Goal: Transaction & Acquisition: Obtain resource

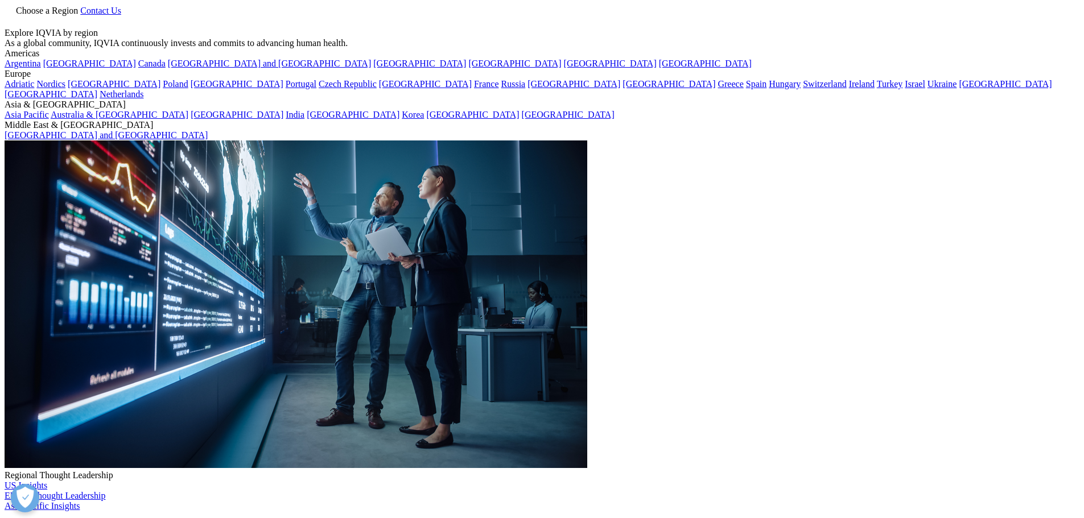
click at [13, 18] on icon at bounding box center [9, 19] width 5 height 5
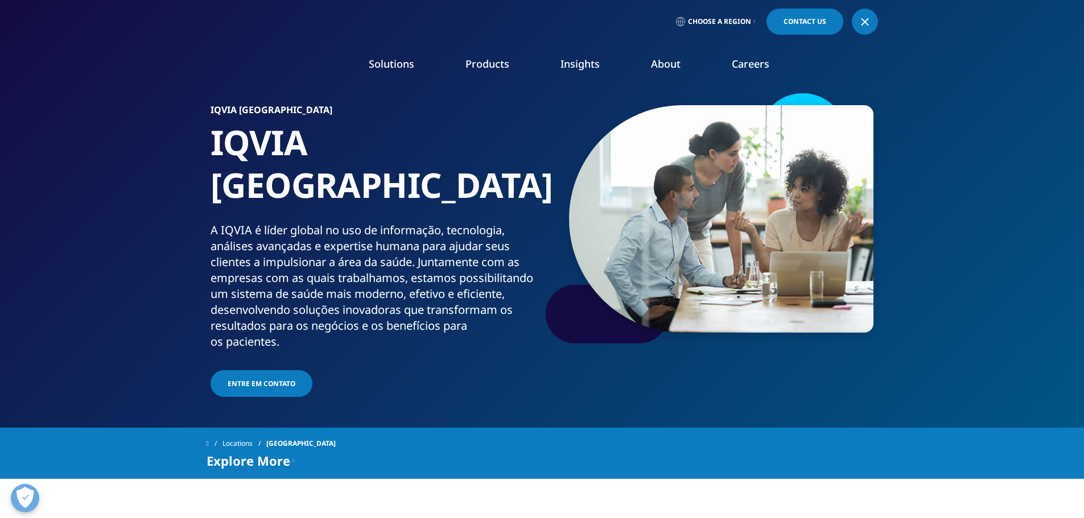
click at [806, 19] on span "Contact Us" at bounding box center [804, 21] width 43 height 7
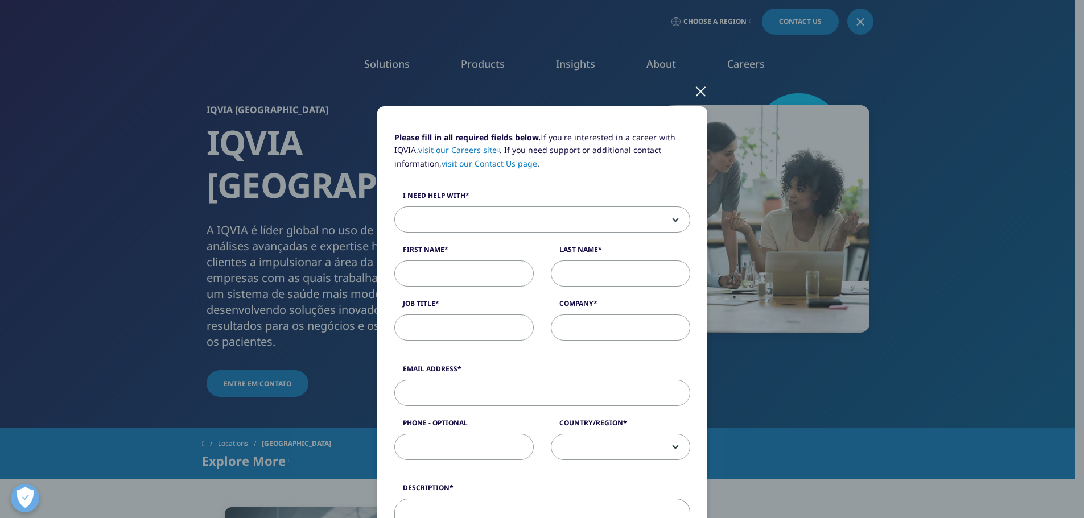
click at [694, 90] on div at bounding box center [700, 90] width 13 height 31
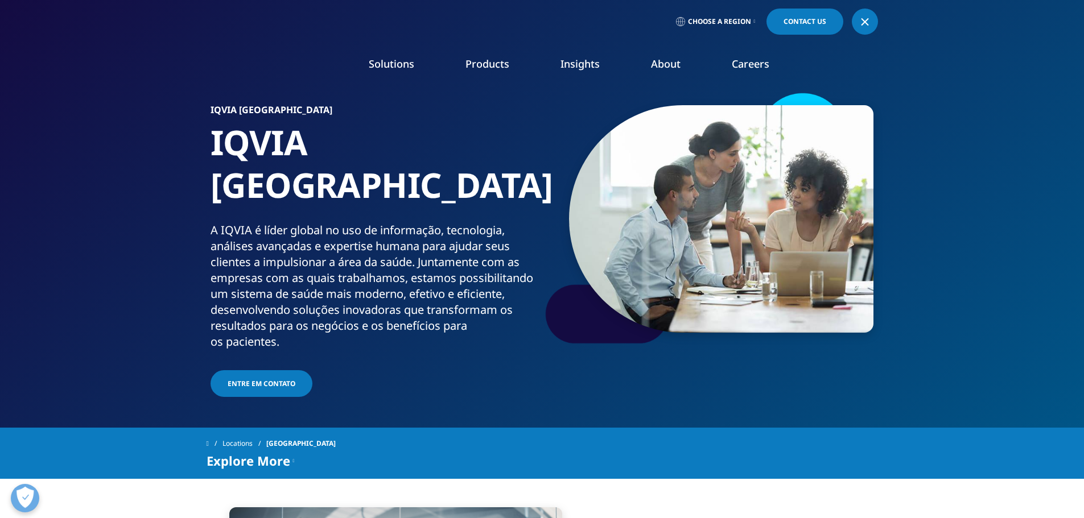
click at [707, 20] on span "Choose a Region" at bounding box center [719, 21] width 63 height 9
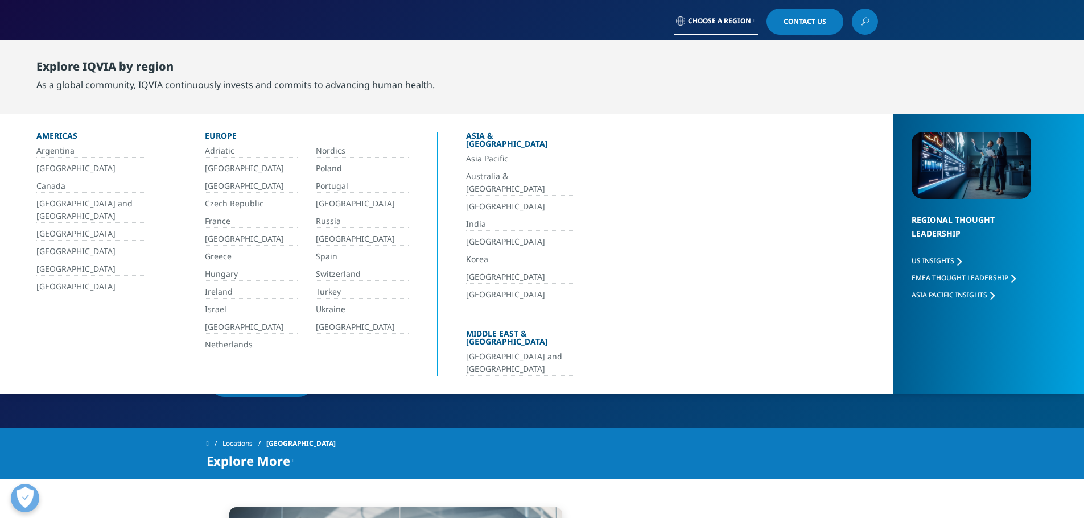
click at [52, 166] on link "[GEOGRAPHIC_DATA]" at bounding box center [91, 168] width 111 height 13
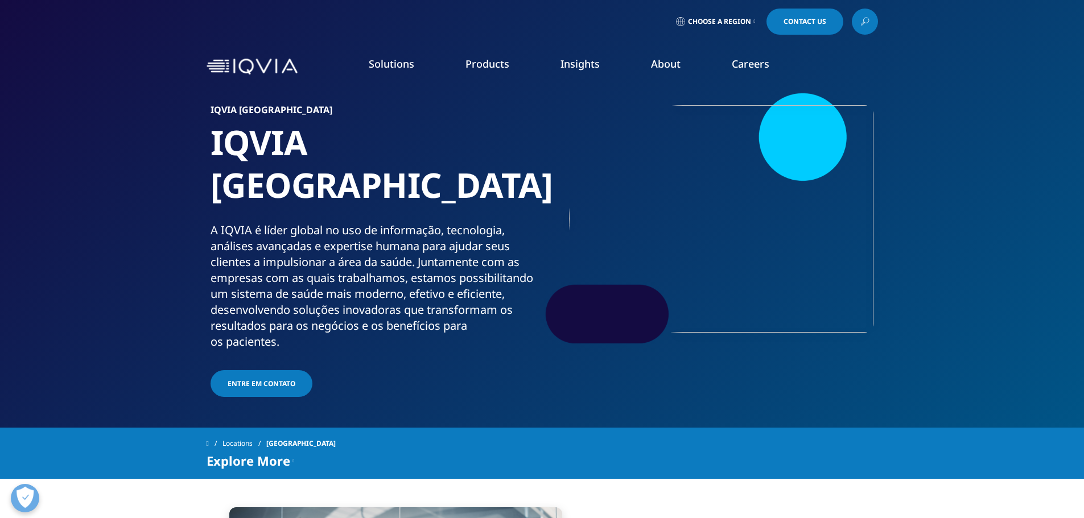
click at [710, 28] on link "Choose a Region" at bounding box center [716, 22] width 84 height 26
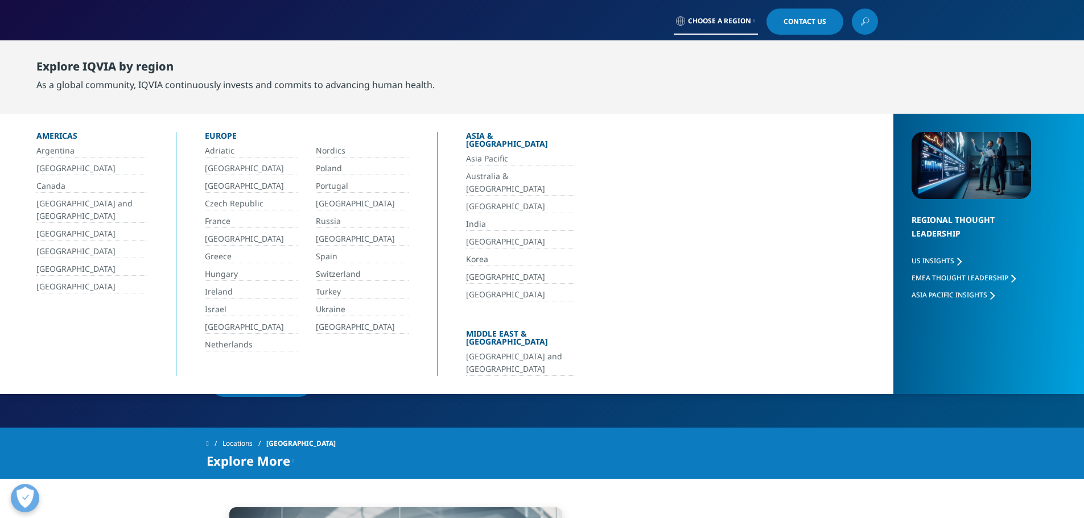
click at [47, 167] on link "[GEOGRAPHIC_DATA]" at bounding box center [91, 168] width 111 height 13
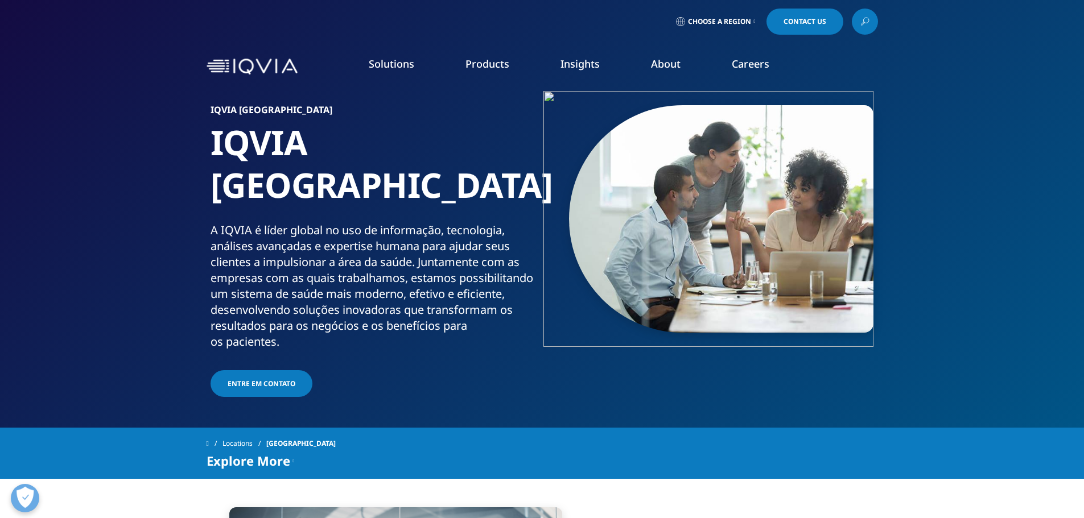
click at [471, 242] on link "Quality Compliance" at bounding box center [539, 240] width 196 height 13
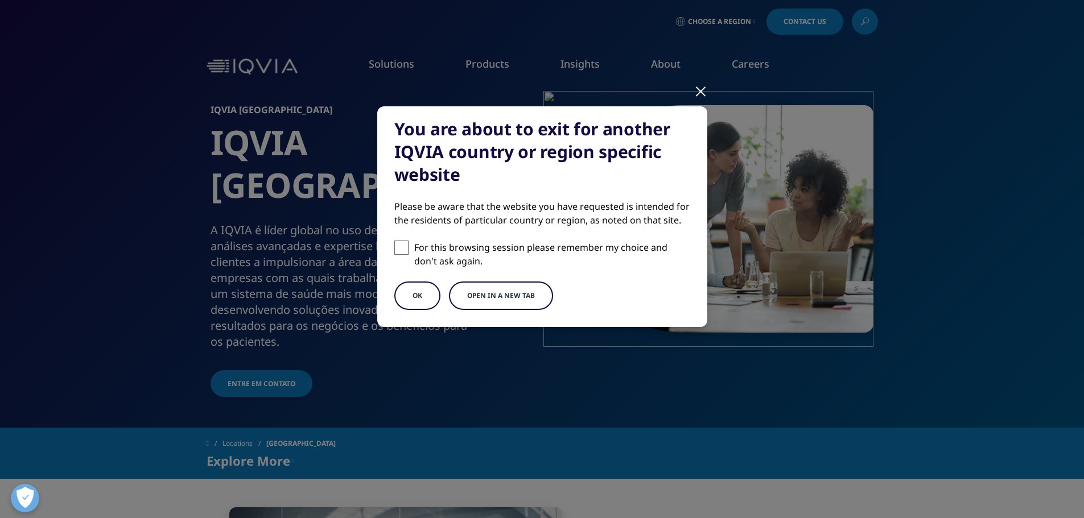
click at [405, 250] on span at bounding box center [401, 248] width 14 height 14
click at [405, 250] on input "For this browsing session please remember my choice and don't ask again." at bounding box center [401, 248] width 14 height 14
checkbox input "true"
click at [418, 300] on button "OK" at bounding box center [417, 296] width 46 height 28
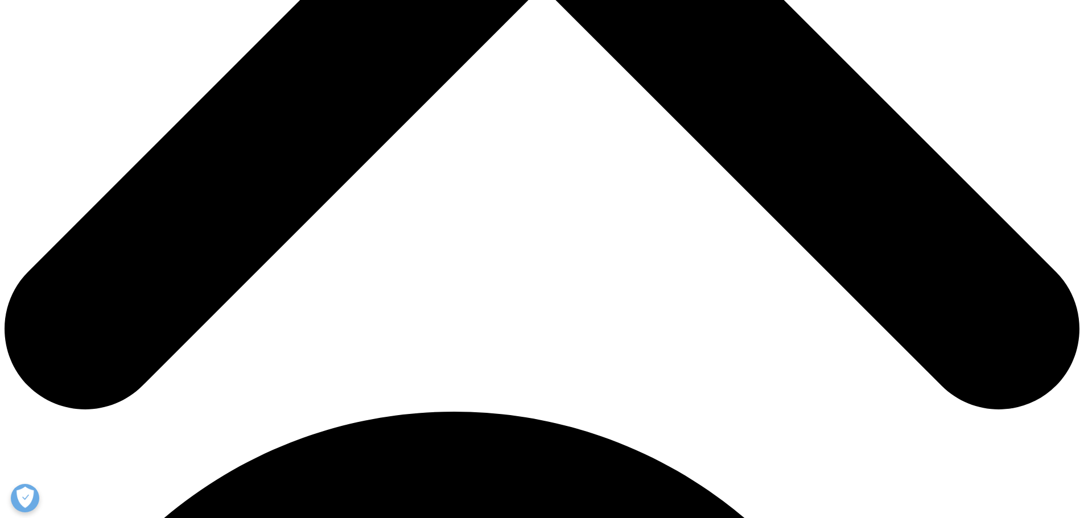
scroll to position [683, 0]
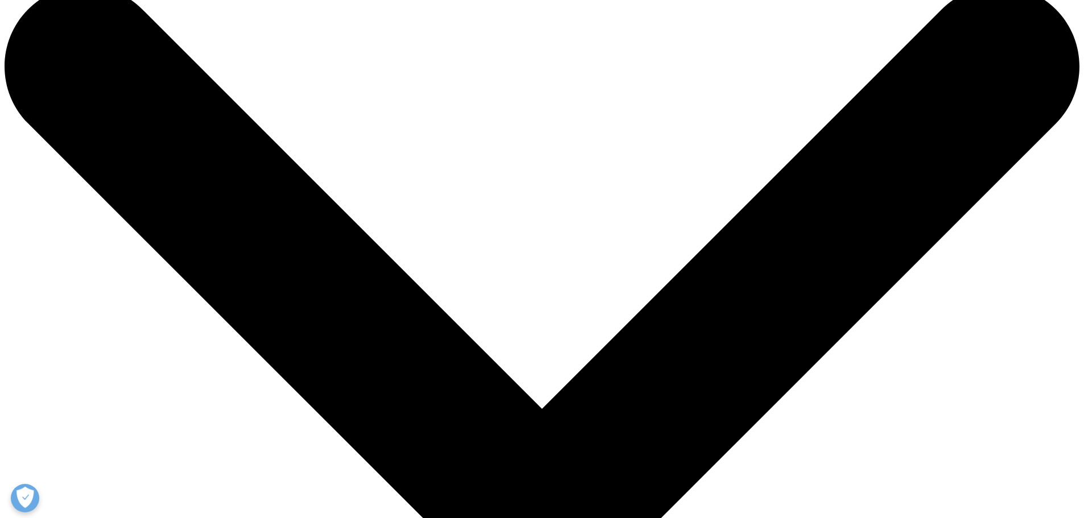
scroll to position [228, 0]
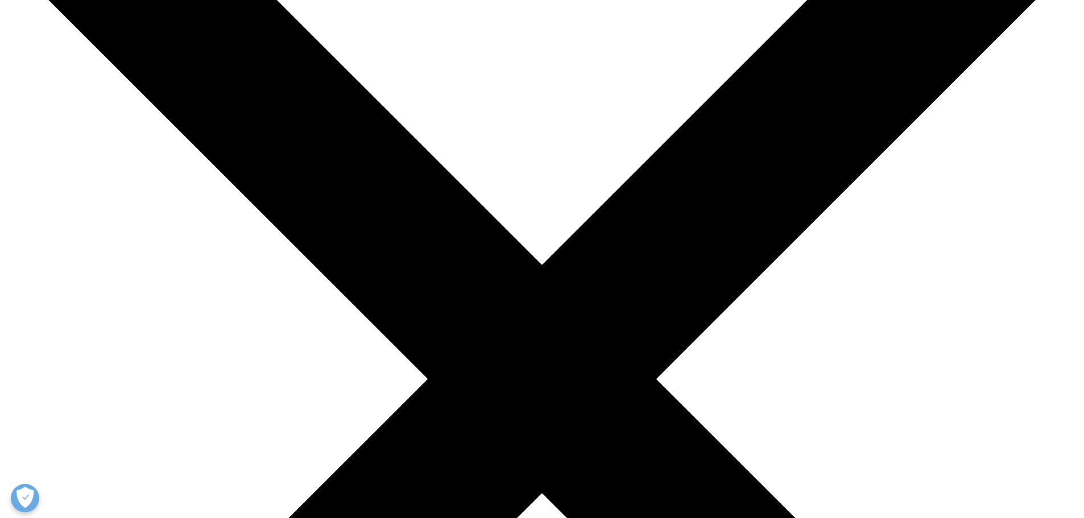
scroll to position [171, 0]
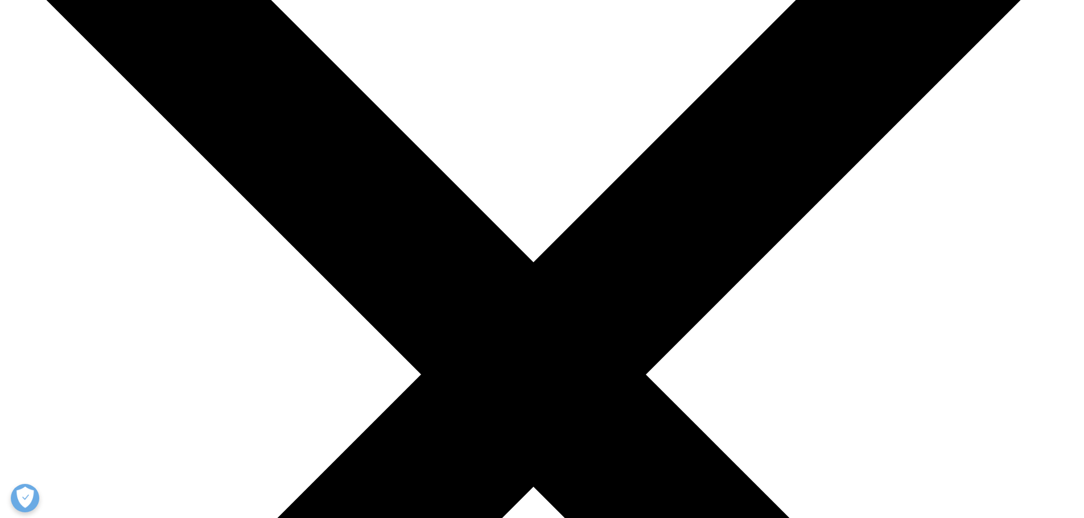
scroll to position [102, 0]
